Goal: Task Accomplishment & Management: Manage account settings

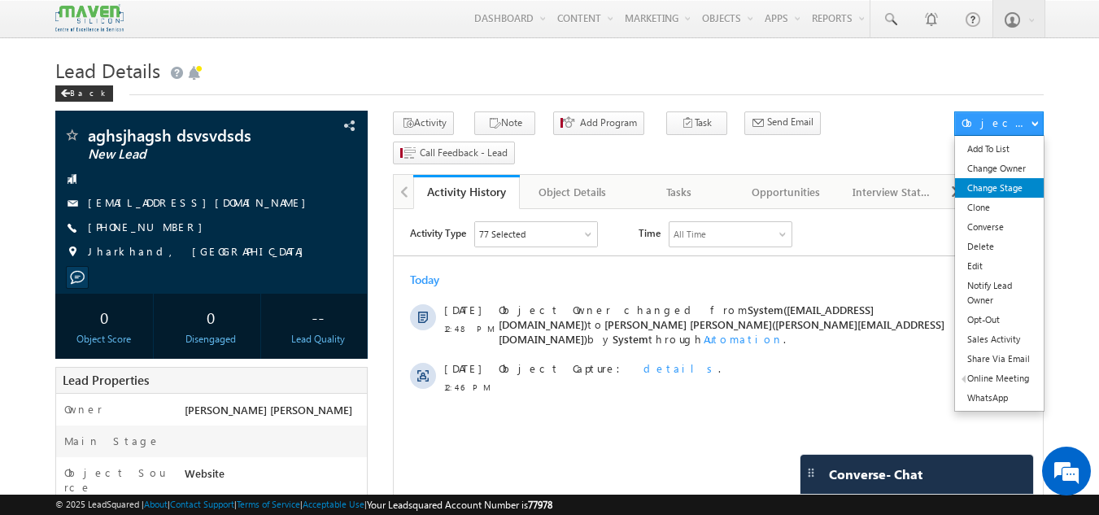
click at [1001, 194] on link "Change Stage" at bounding box center [999, 188] width 89 height 20
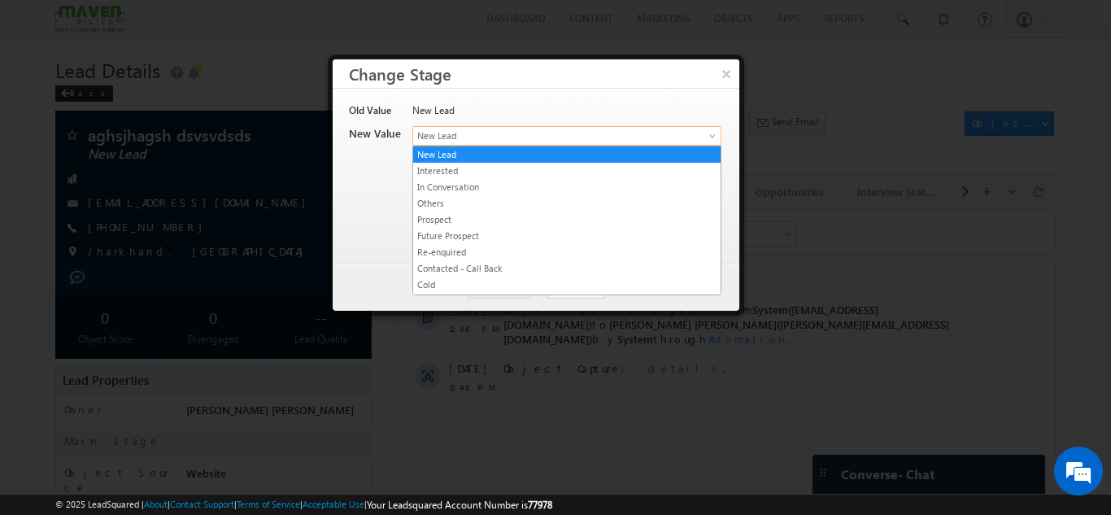
click at [583, 135] on span "New Lead" at bounding box center [540, 136] width 254 height 15
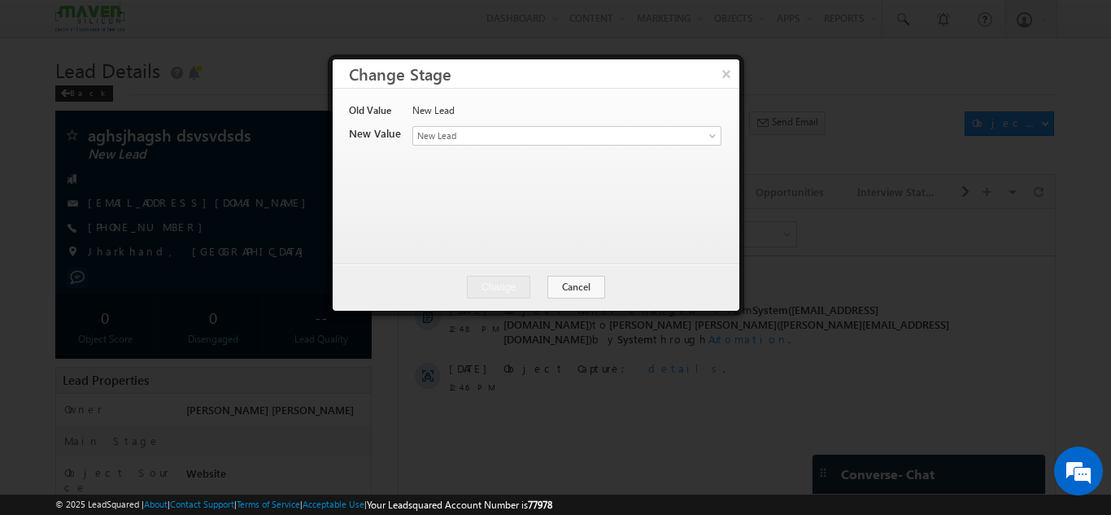
drag, startPoint x: 886, startPoint y: 142, endPoint x: 1010, endPoint y: 128, distance: 125.2
click at [1010, 128] on div at bounding box center [555, 257] width 1111 height 515
click at [729, 64] on button "×" at bounding box center [726, 73] width 27 height 28
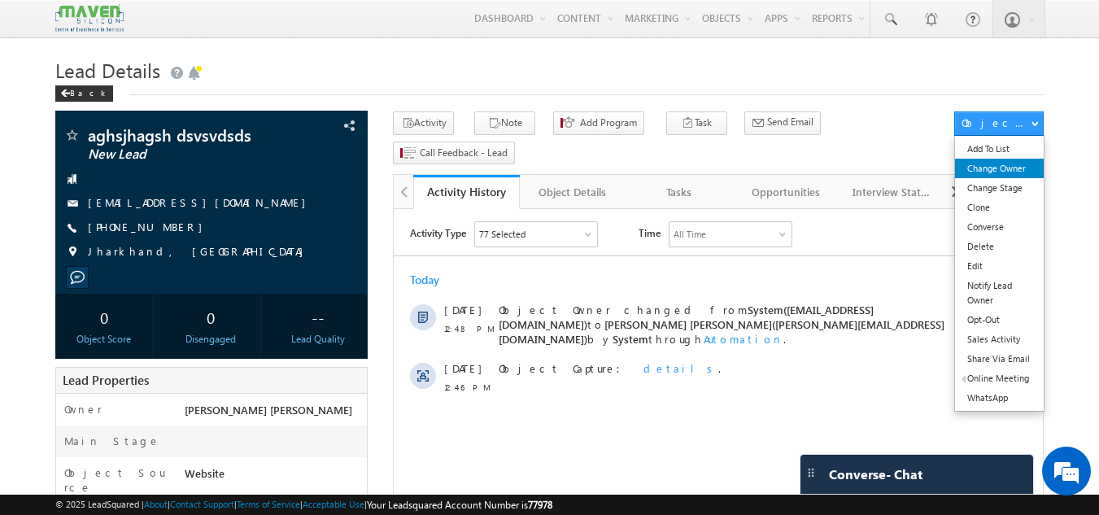
click at [1010, 176] on link "Change Owner" at bounding box center [999, 169] width 89 height 20
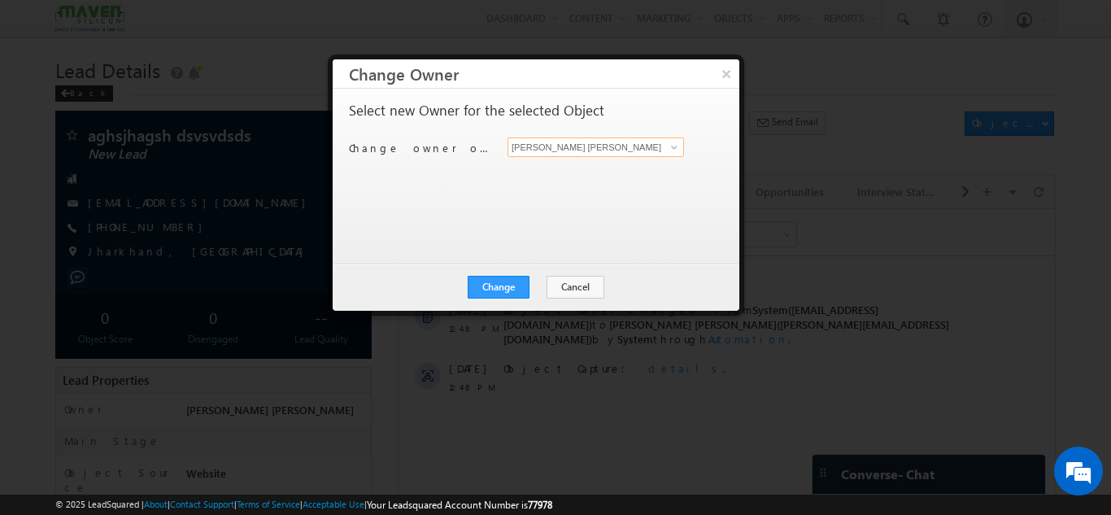
click at [561, 151] on input "[PERSON_NAME] [PERSON_NAME]" at bounding box center [596, 147] width 177 height 20
click at [657, 152] on input "[PERSON_NAME] [PERSON_NAME]" at bounding box center [596, 147] width 177 height 20
click at [679, 151] on span at bounding box center [674, 147] width 13 height 13
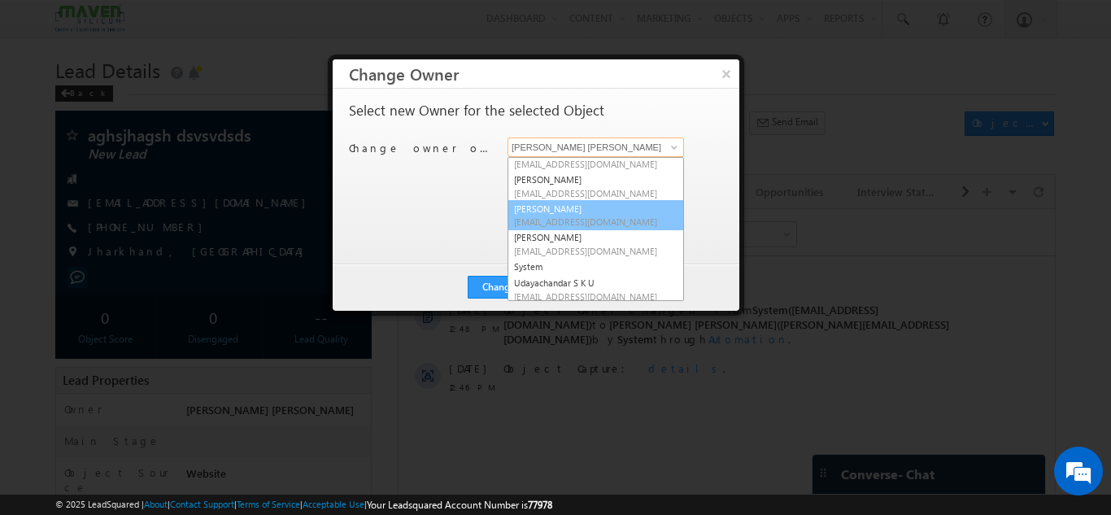
scroll to position [249, 0]
click at [565, 218] on span "lsq3@maven-silicon.com" at bounding box center [587, 218] width 146 height 12
type input "Sovan"
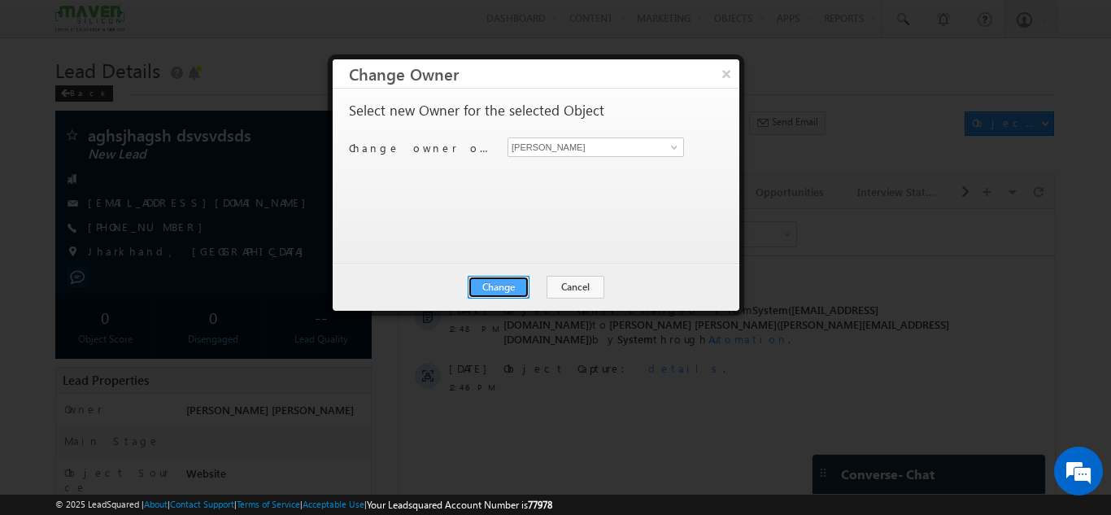
click at [502, 282] on button "Change" at bounding box center [499, 287] width 62 height 23
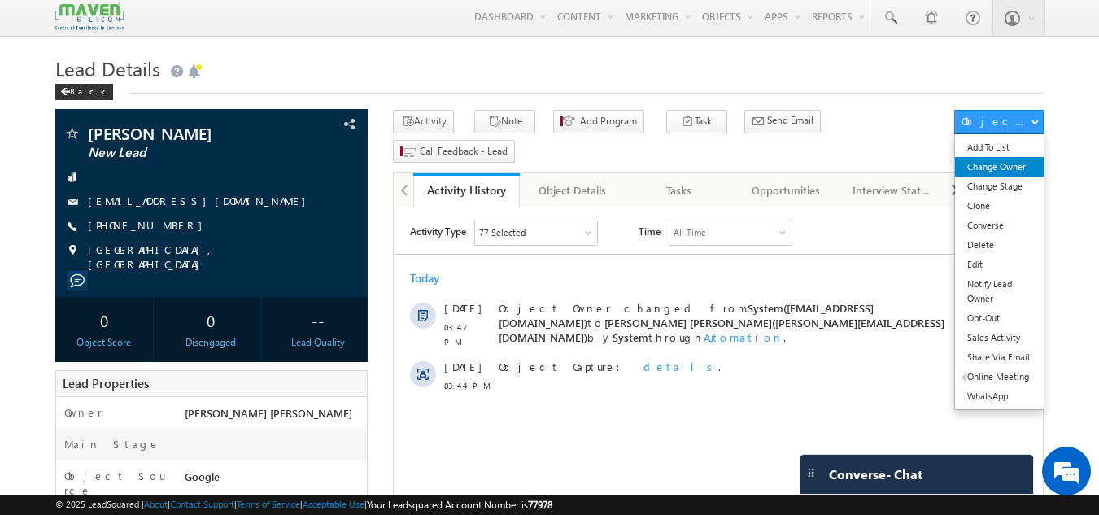
click at [1000, 161] on link "Change Owner" at bounding box center [999, 167] width 89 height 20
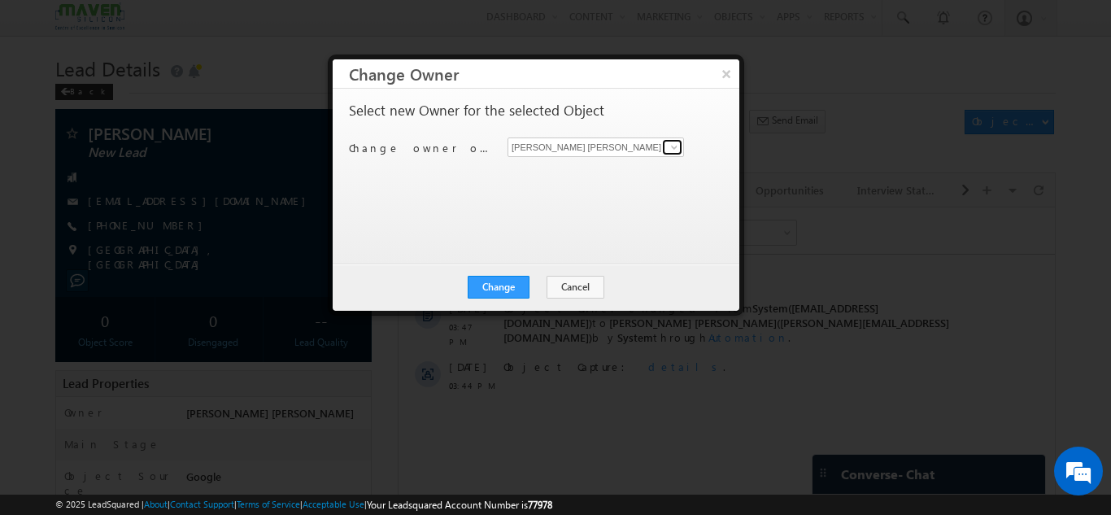
click at [670, 147] on span at bounding box center [674, 147] width 13 height 13
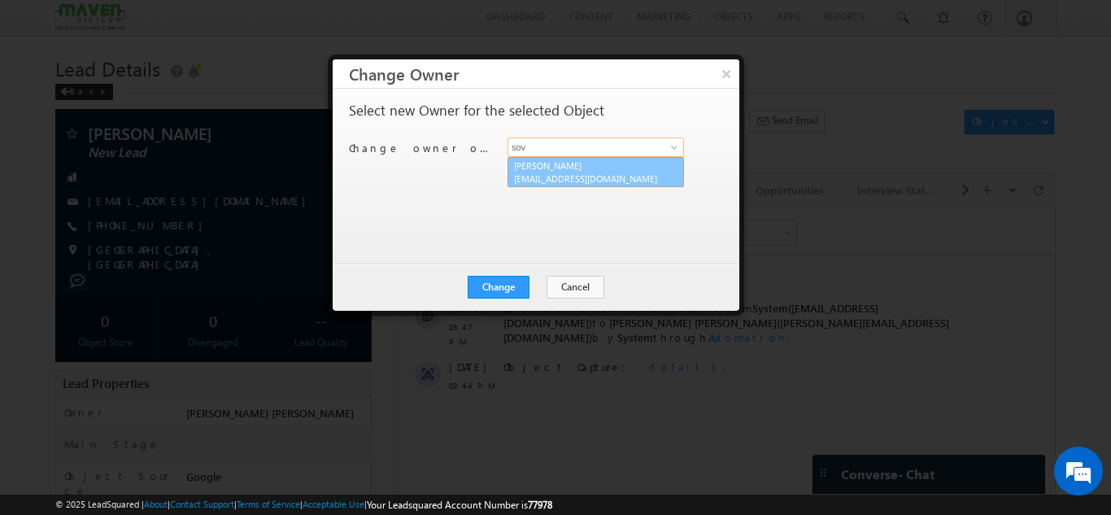
click at [596, 172] on span "lsq3@maven-silicon.com" at bounding box center [587, 178] width 146 height 12
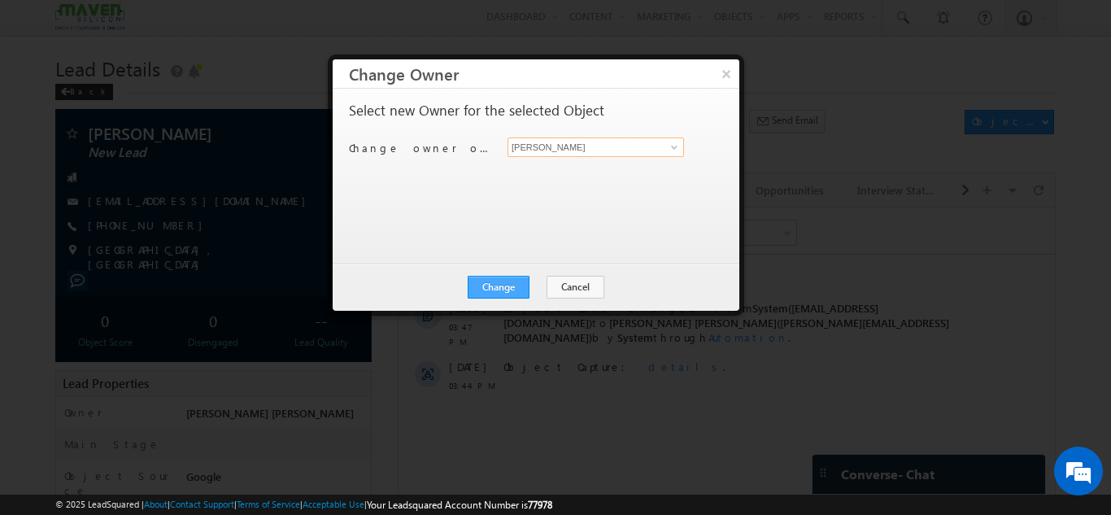
type input "Sovan"
click at [504, 290] on button "Change" at bounding box center [499, 287] width 62 height 23
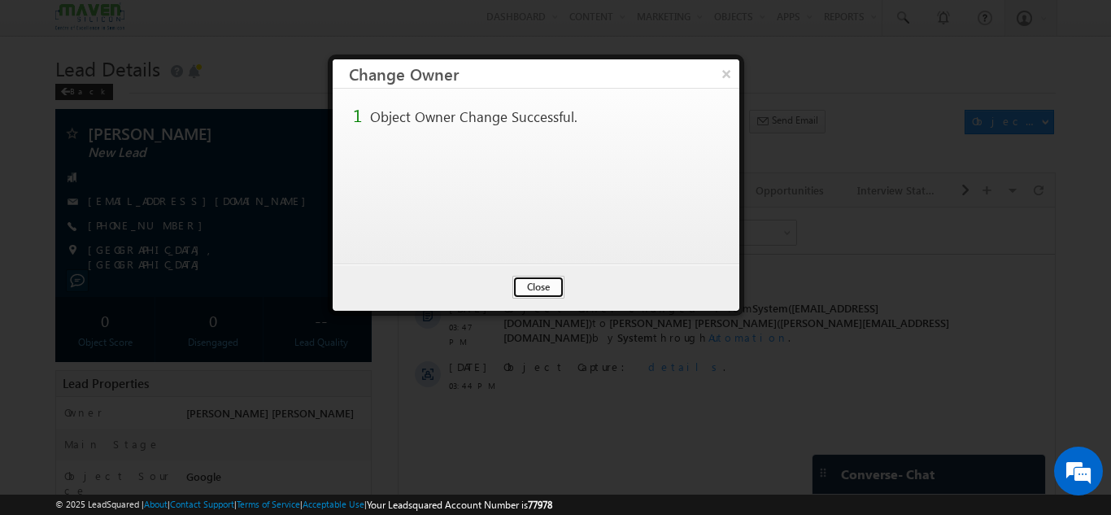
click at [549, 296] on button "Close" at bounding box center [539, 287] width 52 height 23
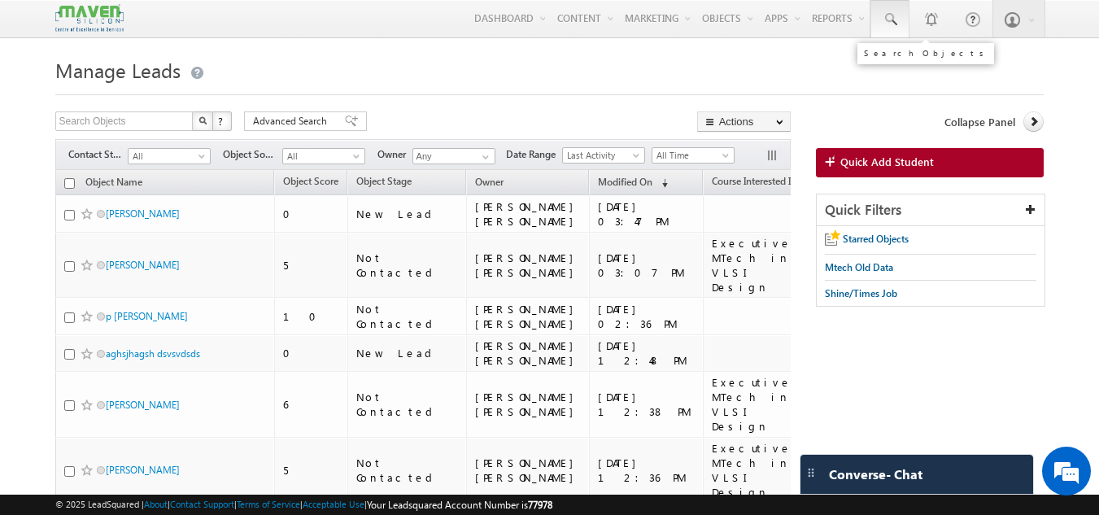
drag, startPoint x: 0, startPoint y: 0, endPoint x: 882, endPoint y: 28, distance: 882.3
click at [882, 28] on link at bounding box center [889, 18] width 39 height 37
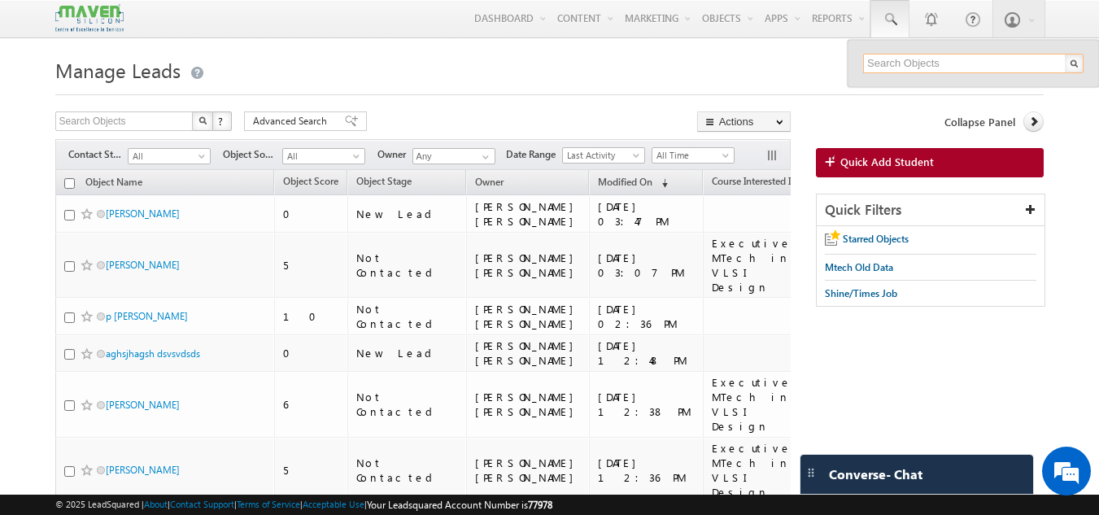
paste input "96331 77178"
click at [901, 63] on input "96331 77178" at bounding box center [973, 64] width 220 height 20
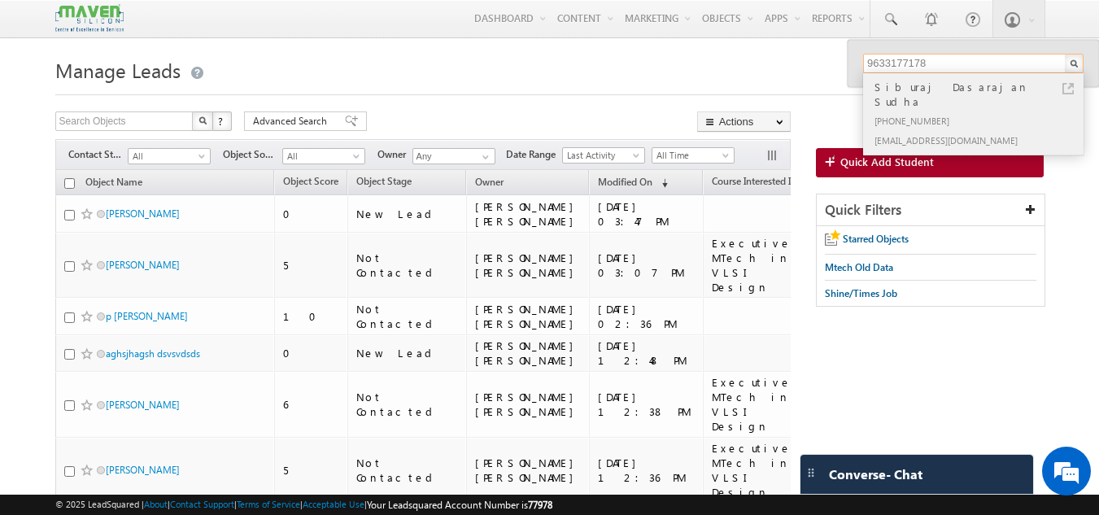
type input "9633177178"
click at [892, 93] on div "Siburaj Dasarajan Sudha" at bounding box center [980, 94] width 218 height 33
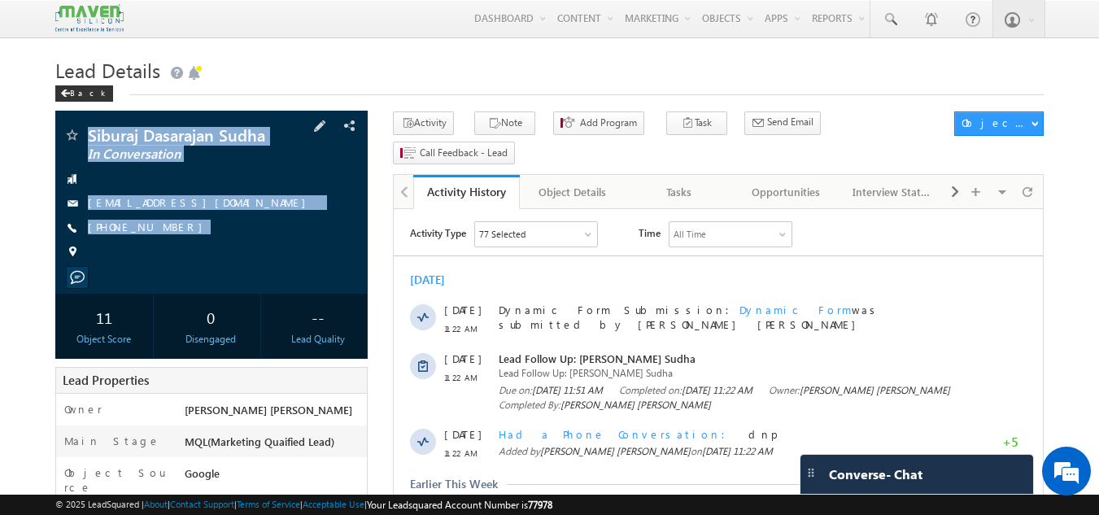
drag, startPoint x: 84, startPoint y: 125, endPoint x: 166, endPoint y: 247, distance: 146.4
click at [166, 247] on div "Siburaj Dasarajan Sudha In Conversation siburajds@gmail.com" at bounding box center [211, 202] width 313 height 183
copy div "Siburaj Dasarajan Sudha In Conversation siburajds@gmail.com +91-9633177178"
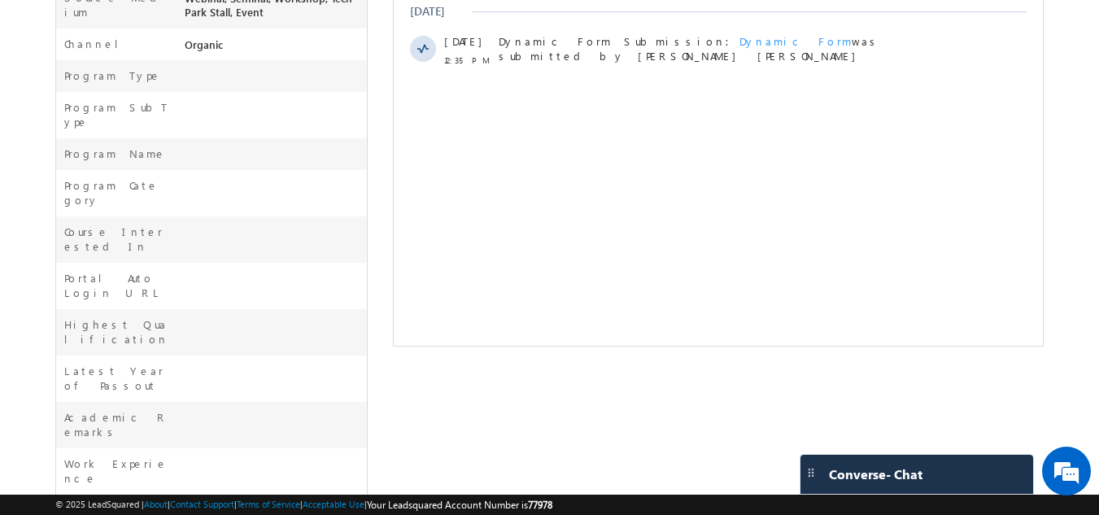
scroll to position [521, 0]
